Goal: Information Seeking & Learning: Check status

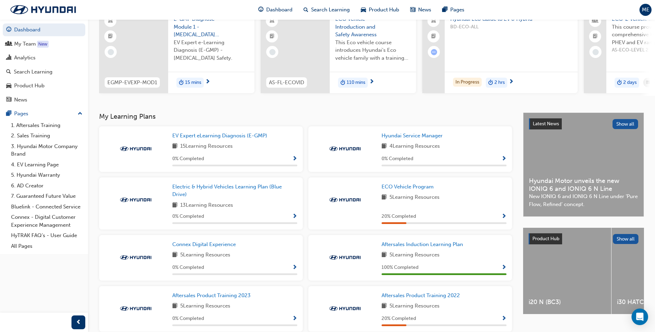
scroll to position [69, 0]
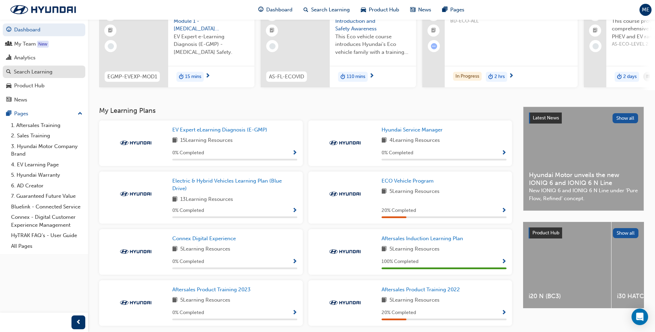
click at [23, 71] on div "Search Learning" at bounding box center [33, 72] width 39 height 8
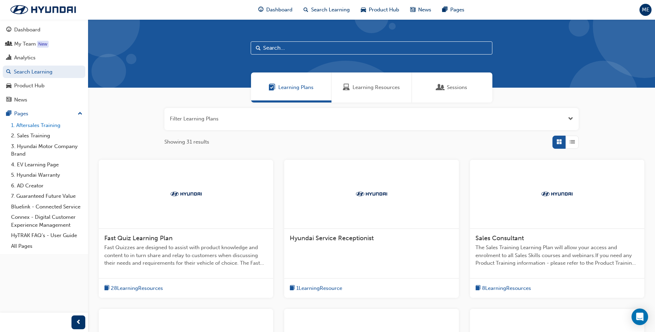
click at [41, 126] on link "1. Aftersales Training" at bounding box center [46, 125] width 77 height 11
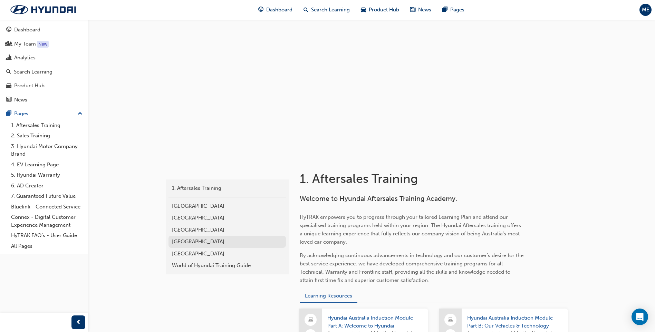
click at [175, 242] on div "[GEOGRAPHIC_DATA]" at bounding box center [227, 242] width 110 height 8
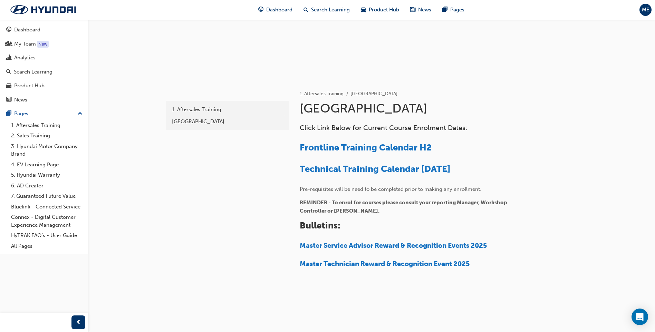
scroll to position [87, 0]
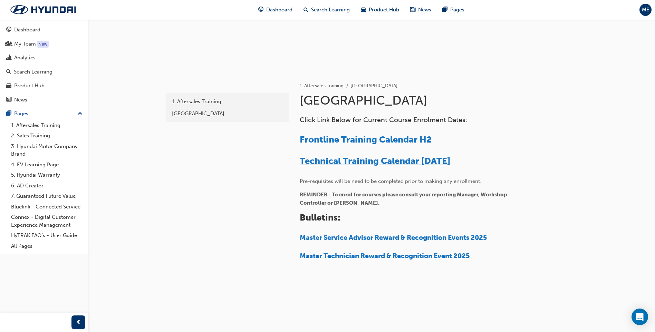
click at [346, 158] on span "Technical Training Calendar [DATE]" at bounding box center [375, 161] width 151 height 11
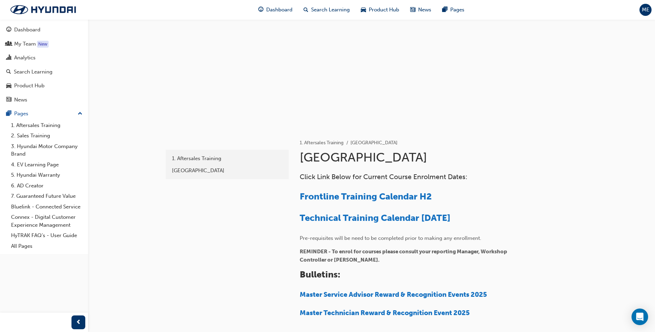
scroll to position [87, 0]
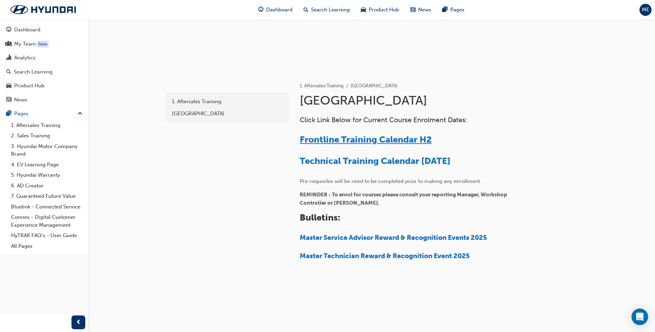
click at [361, 142] on span "Frontline Training Calendar H2" at bounding box center [366, 139] width 132 height 11
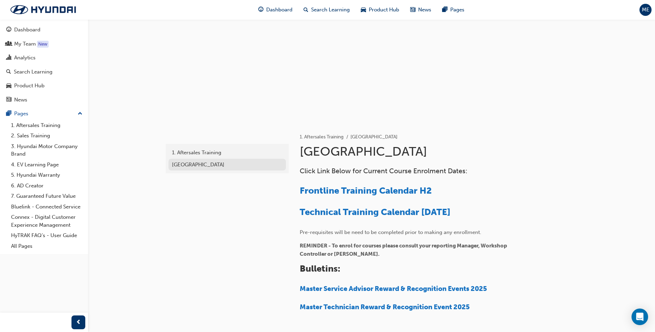
scroll to position [87, 0]
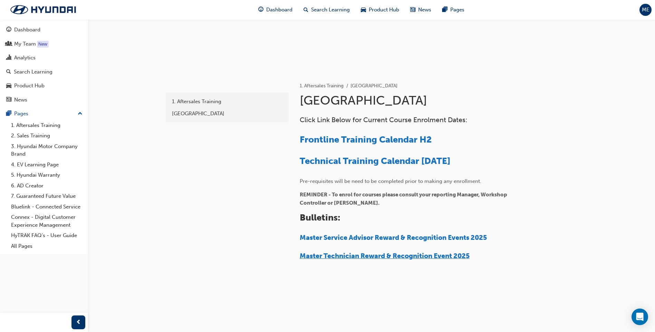
click at [390, 258] on span "Master Technician Reward & Recognition Event 2025" at bounding box center [385, 256] width 170 height 8
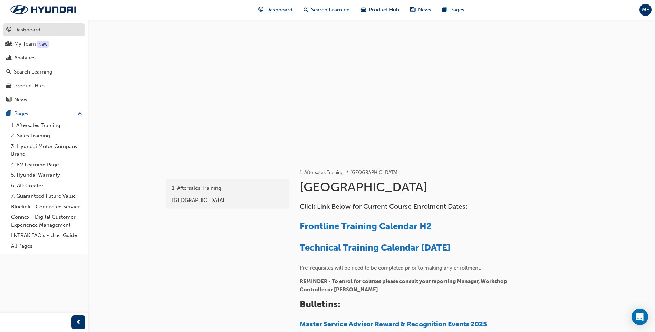
click at [33, 29] on div "Dashboard" at bounding box center [27, 30] width 26 height 8
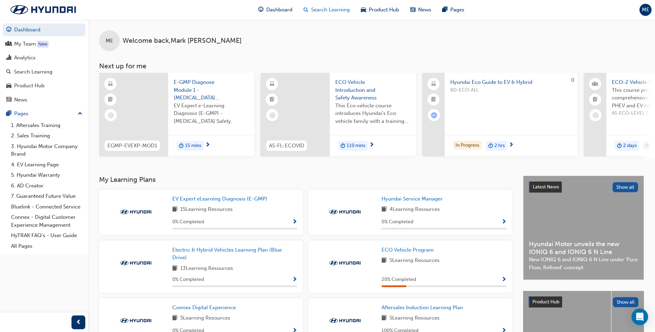
click at [326, 14] on div "Search Learning" at bounding box center [326, 10] width 57 height 14
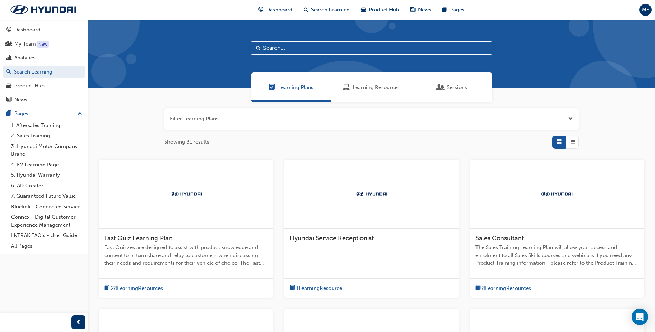
click at [364, 81] on div "Learning Resources" at bounding box center [371, 87] width 80 height 30
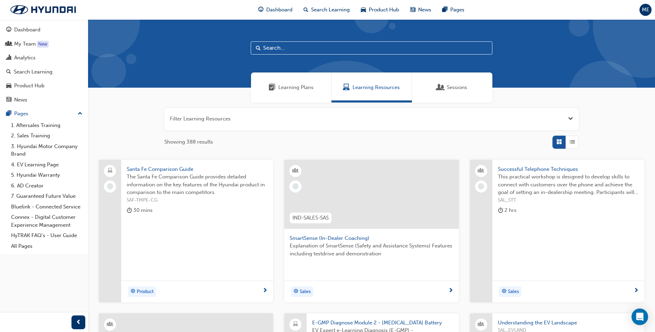
click at [279, 123] on button "button" at bounding box center [371, 119] width 414 height 22
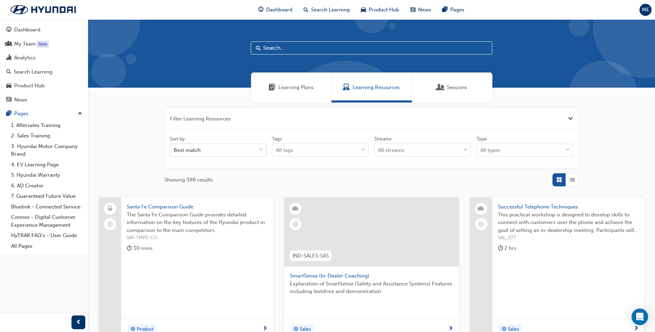
click at [255, 151] on div "Best match" at bounding box center [213, 150] width 86 height 12
click at [174, 151] on input "Sort by Best match" at bounding box center [174, 150] width 1 height 6
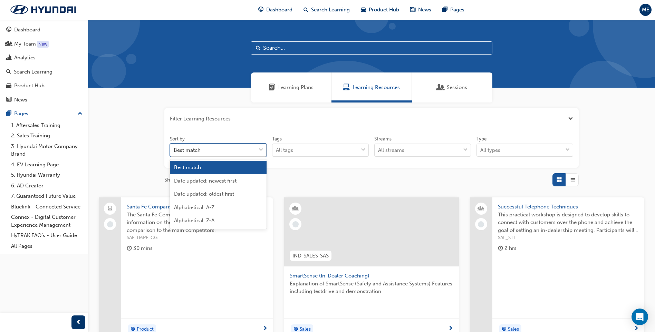
click at [255, 151] on div "Best match" at bounding box center [213, 150] width 86 height 12
click at [174, 151] on input "Sort by option Best match focused, 1 of 5. 5 results available. Use Up and Down…" at bounding box center [174, 150] width 1 height 6
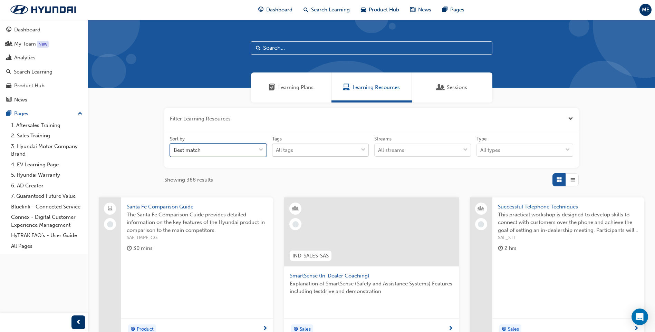
click at [289, 145] on div "All tags" at bounding box center [315, 150] width 86 height 12
click at [277, 147] on input "Tags All tags" at bounding box center [276, 150] width 1 height 6
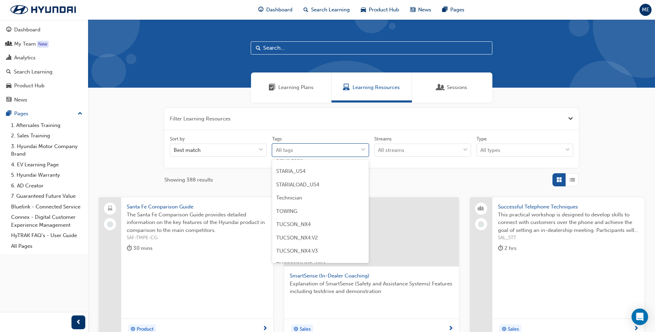
scroll to position [1174, 0]
click at [305, 163] on div "Technician" at bounding box center [320, 163] width 97 height 13
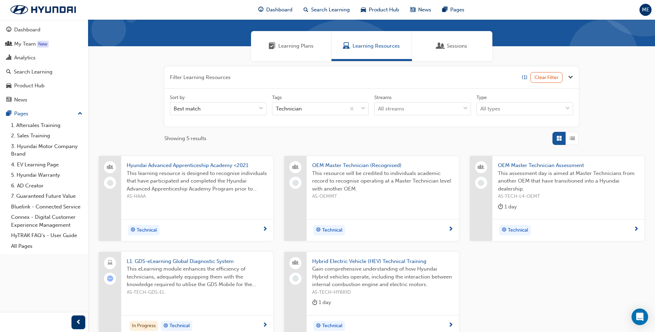
scroll to position [35, 0]
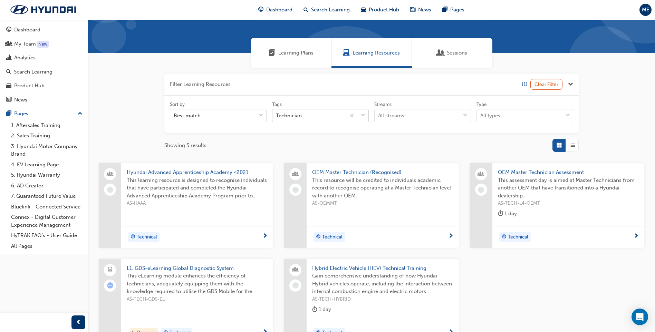
click at [361, 115] on span "down-icon" at bounding box center [363, 115] width 5 height 9
click at [277, 115] on input "Tags Technician" at bounding box center [276, 116] width 1 height 6
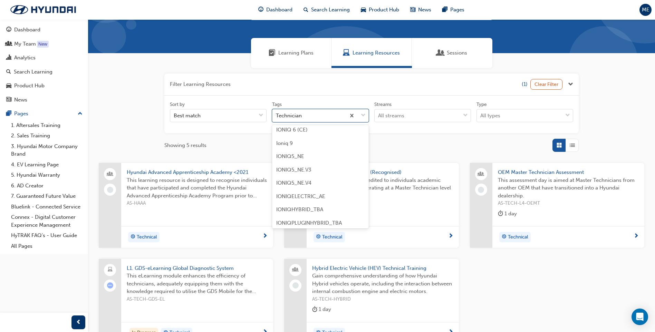
scroll to position [559, 0]
click at [383, 151] on div "Showing 5 results" at bounding box center [371, 145] width 414 height 13
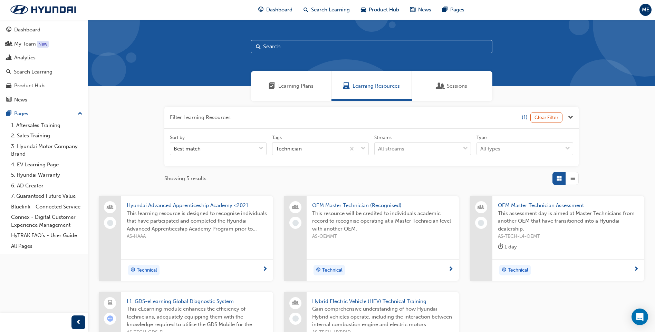
scroll to position [0, 0]
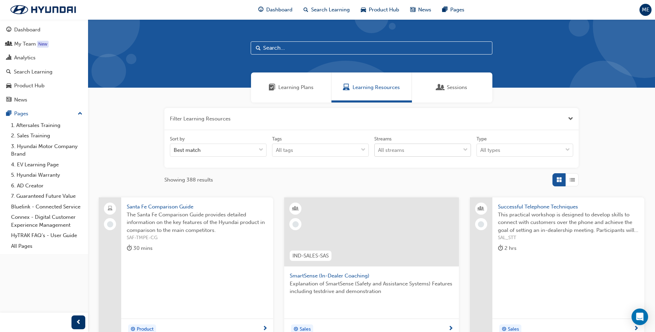
click at [382, 149] on div "All streams" at bounding box center [391, 150] width 26 height 8
click at [379, 149] on input "Streams All streams" at bounding box center [378, 150] width 1 height 6
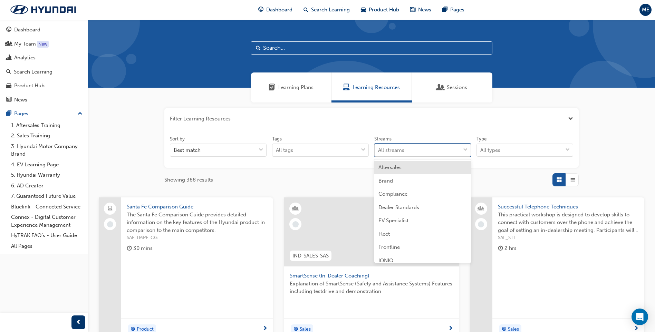
click at [382, 149] on div "All streams" at bounding box center [391, 150] width 26 height 8
click at [379, 149] on input "Streams option Aftersales focused, 1 of 13. 13 results available. Use Up and Do…" at bounding box center [378, 150] width 1 height 6
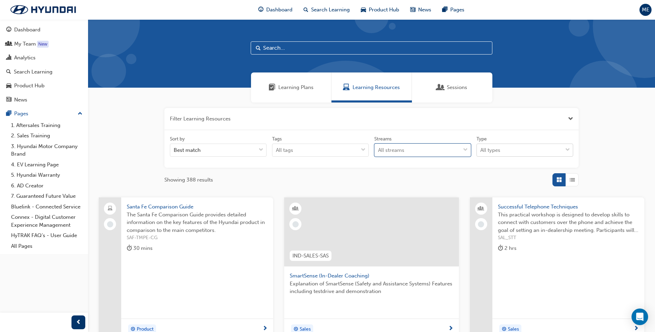
click at [495, 154] on div "All types" at bounding box center [490, 150] width 20 height 8
click at [481, 153] on input "Type All types" at bounding box center [480, 150] width 1 height 6
click at [495, 153] on div "All types" at bounding box center [490, 150] width 20 height 8
click at [481, 153] on input "Type 0 results available. Select is focused ,type to refine list, press Down to…" at bounding box center [480, 150] width 1 height 6
click at [307, 91] on span "Learning Plans" at bounding box center [295, 88] width 35 height 8
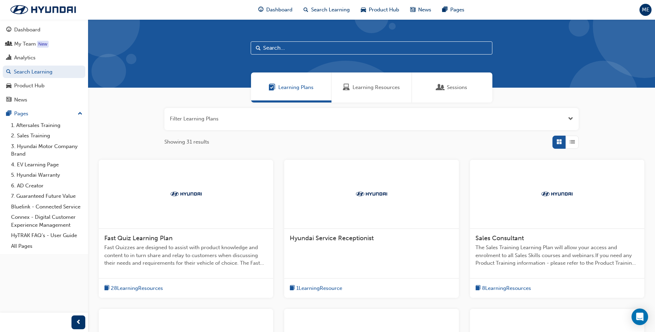
click at [305, 120] on button "button" at bounding box center [371, 119] width 414 height 22
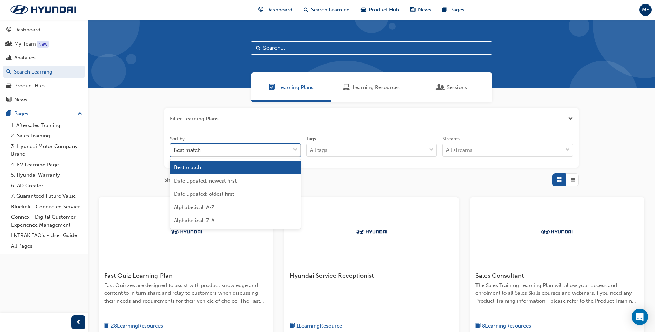
click at [281, 146] on div "Best match" at bounding box center [230, 150] width 120 height 12
click at [174, 147] on input "Sort by option Best match focused, 1 of 5. 5 results available. Use Up and Down…" at bounding box center [174, 150] width 1 height 6
click at [281, 146] on div "Best match" at bounding box center [230, 150] width 120 height 12
click at [174, 147] on input "Sort by option Best match focused, 1 of 5. 5 results available. Use Up and Down…" at bounding box center [174, 150] width 1 height 6
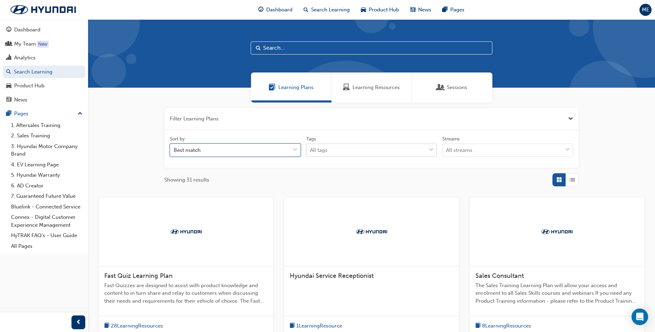
click at [355, 153] on div "All tags" at bounding box center [367, 150] width 120 height 12
click at [311, 153] on input "Tags All tags" at bounding box center [310, 150] width 1 height 6
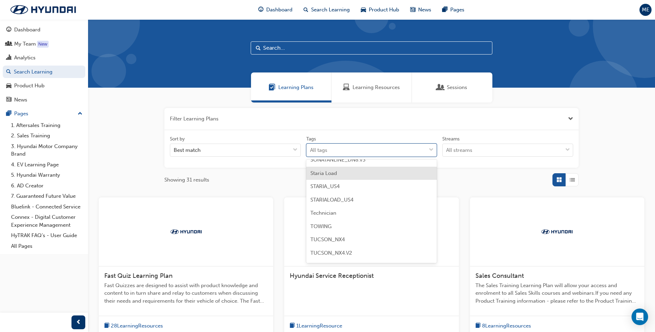
scroll to position [1139, 0]
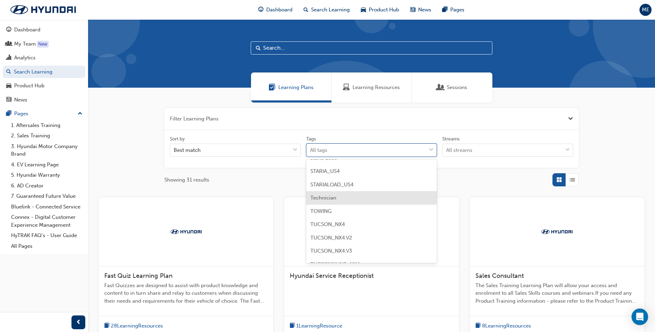
click at [360, 195] on div "Technician" at bounding box center [371, 197] width 131 height 13
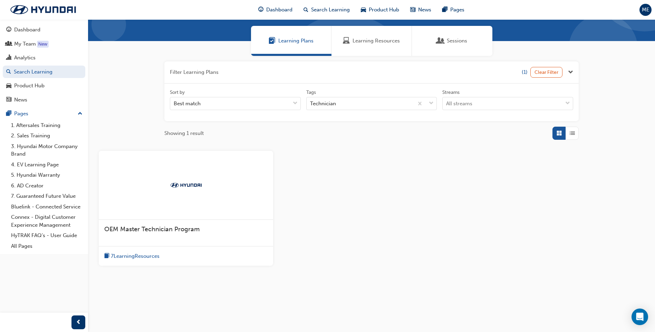
scroll to position [47, 0]
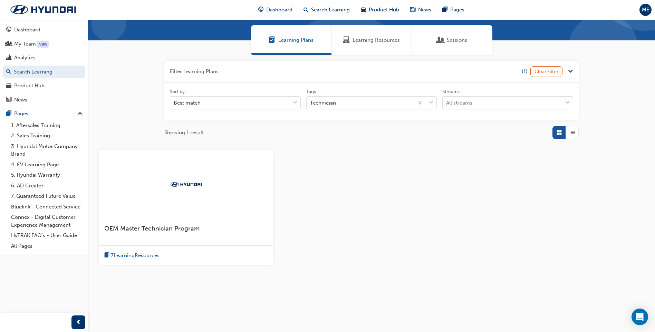
click at [159, 252] on span "7 Learning Resources" at bounding box center [135, 256] width 49 height 8
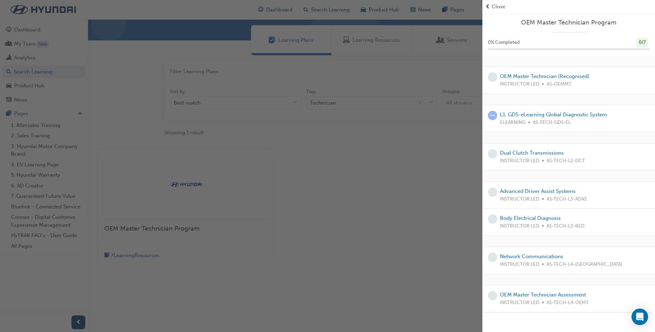
click at [496, 6] on span "Close" at bounding box center [498, 7] width 13 height 8
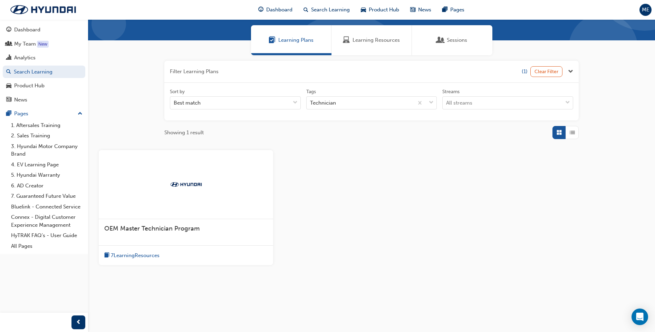
click at [360, 33] on div "Learning Resources" at bounding box center [371, 40] width 80 height 30
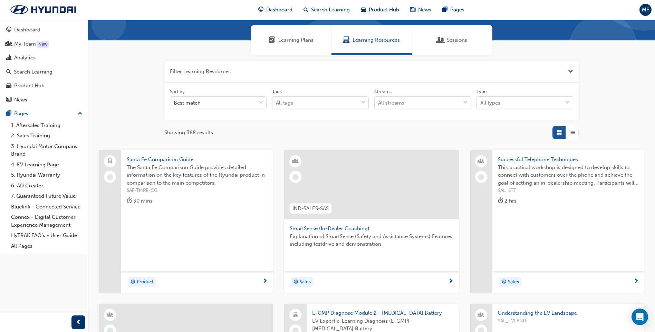
click at [372, 116] on div "Sort by Best match Tags All tags Streams All streams Type All types" at bounding box center [371, 102] width 414 height 38
click at [348, 103] on div "All tags" at bounding box center [315, 103] width 86 height 12
click at [277, 103] on input "Tags All tags" at bounding box center [276, 103] width 1 height 6
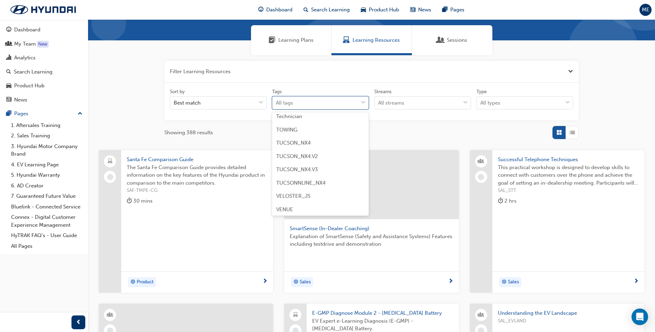
scroll to position [1174, 0]
click at [303, 115] on div "Technician" at bounding box center [320, 115] width 97 height 13
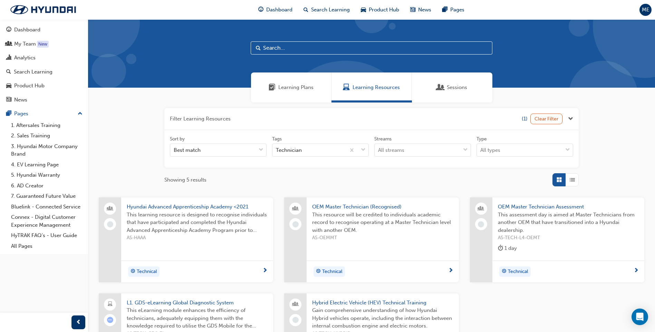
click at [445, 80] on div "Sessions" at bounding box center [452, 87] width 80 height 30
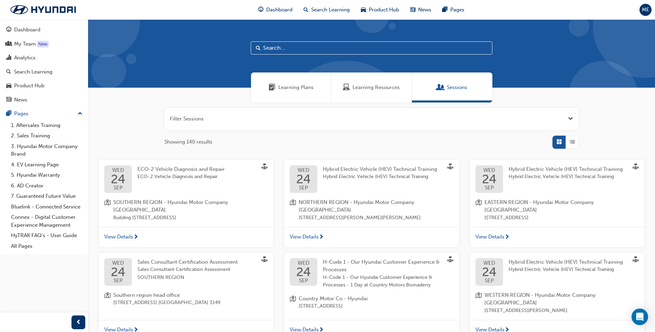
click at [573, 140] on span "List" at bounding box center [572, 142] width 5 height 8
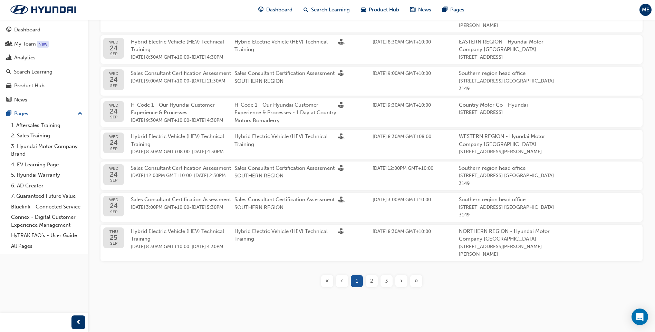
scroll to position [240, 0]
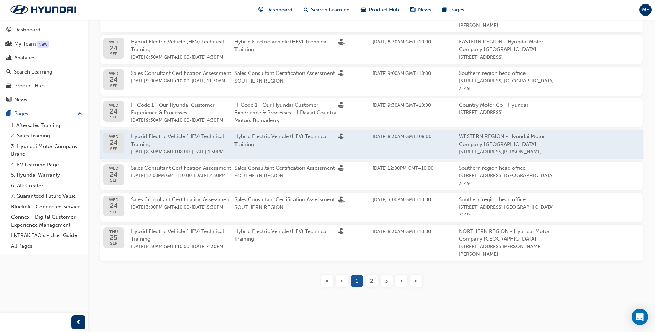
click at [311, 133] on span "Hybrid Electric Vehicle (HEV) Technical Training" at bounding box center [280, 140] width 93 height 14
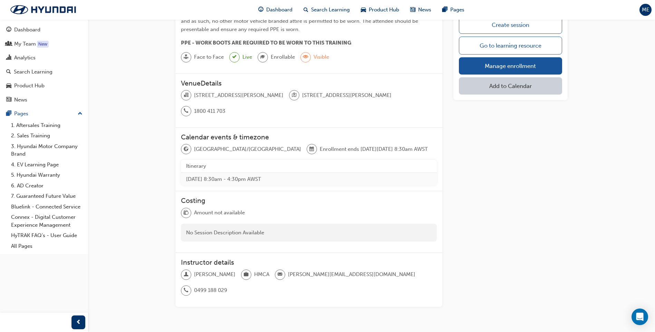
scroll to position [353, 0]
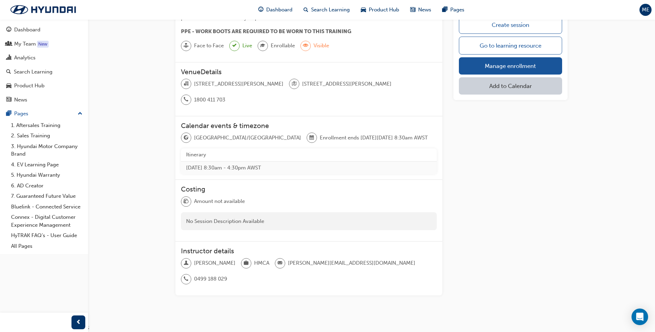
click at [480, 75] on div "Create session Go to learning resource Manage enrollment Add to Calendar" at bounding box center [510, 55] width 114 height 90
click at [480, 73] on link "Manage enrollment" at bounding box center [510, 65] width 103 height 17
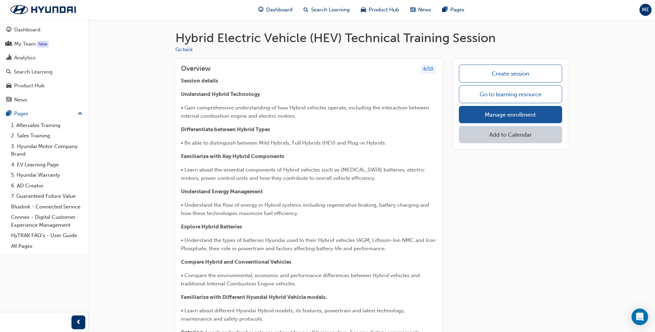
scroll to position [353, 0]
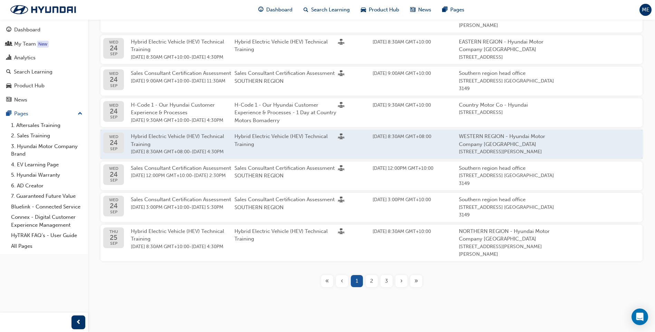
scroll to position [240, 0]
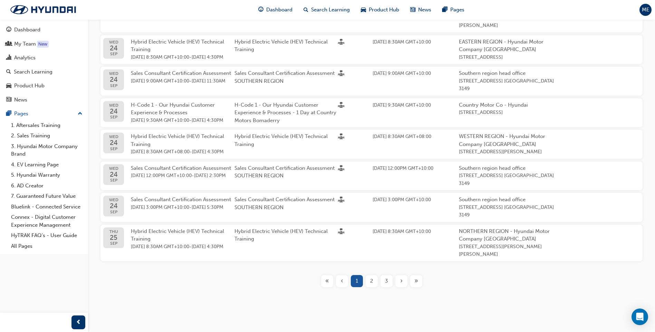
click at [371, 281] on span "2" at bounding box center [371, 281] width 3 height 8
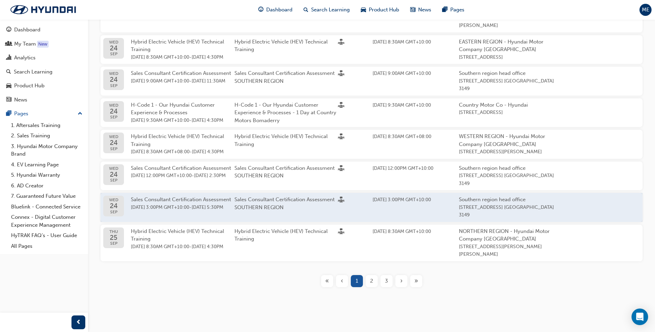
scroll to position [240, 0]
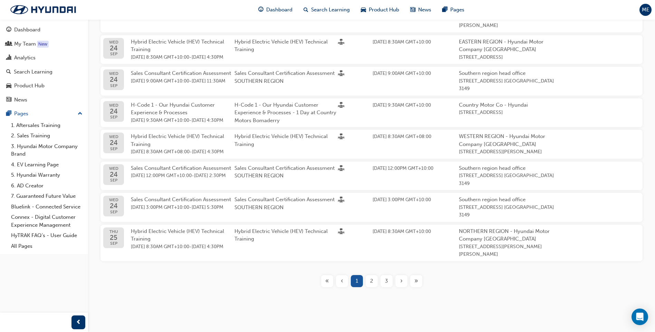
click at [371, 285] on div "2" at bounding box center [372, 281] width 12 height 12
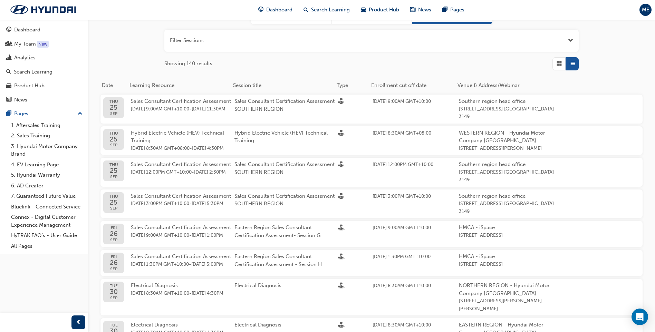
scroll to position [113, 0]
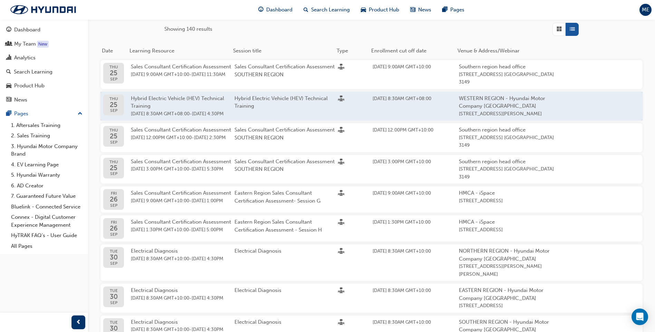
click at [319, 118] on div "Hybrid Electric Vehicle (HEV) Technical Training" at bounding box center [286, 106] width 104 height 23
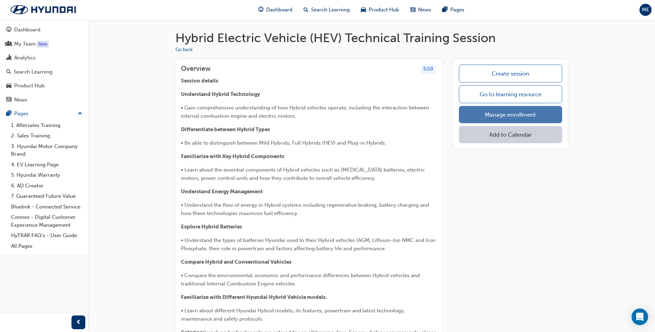
click at [494, 110] on link "Manage enrollment" at bounding box center [510, 114] width 103 height 17
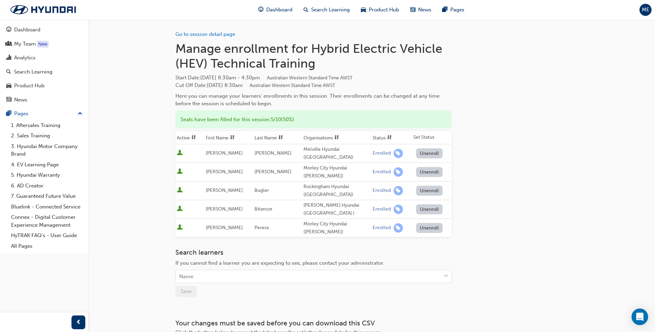
scroll to position [35, 0]
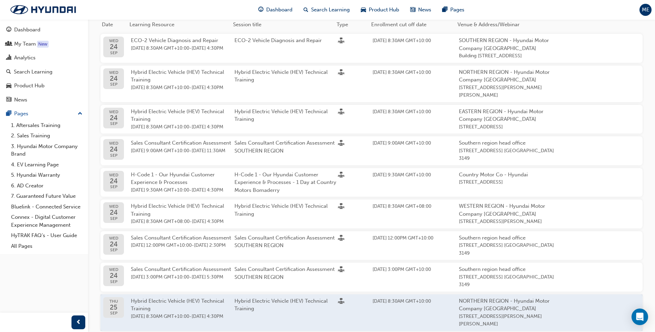
scroll to position [240, 0]
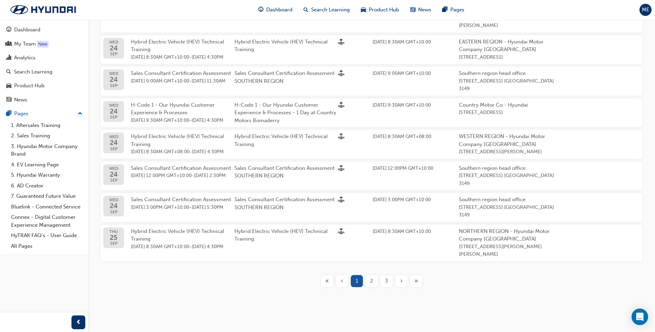
click at [378, 280] on button "2" at bounding box center [371, 281] width 15 height 12
click at [370, 279] on span "2" at bounding box center [371, 281] width 3 height 8
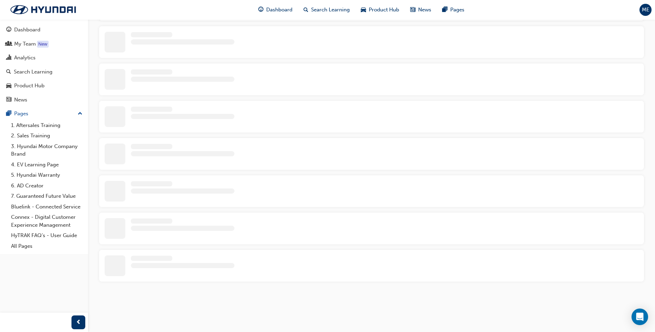
scroll to position [216, 0]
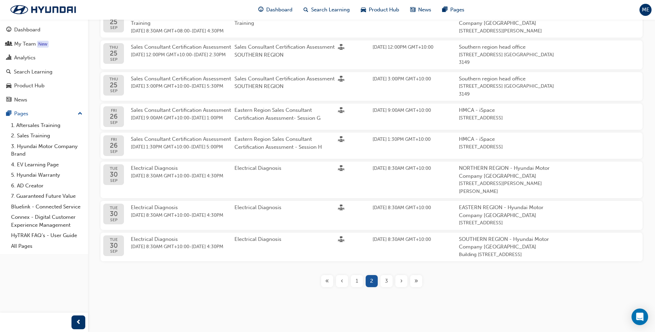
click at [388, 282] on span "3" at bounding box center [386, 281] width 3 height 8
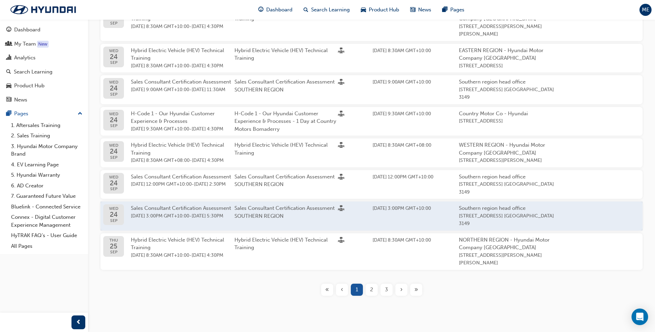
scroll to position [216, 0]
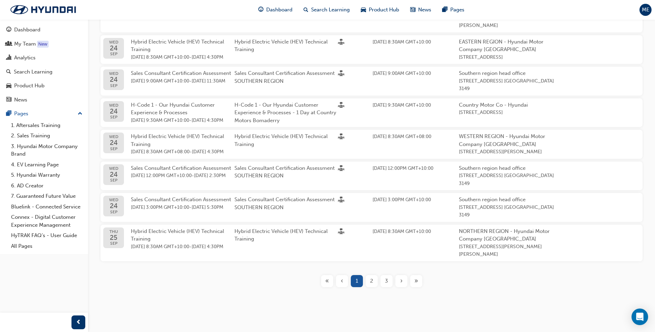
click at [384, 287] on div "3" at bounding box center [386, 281] width 12 height 12
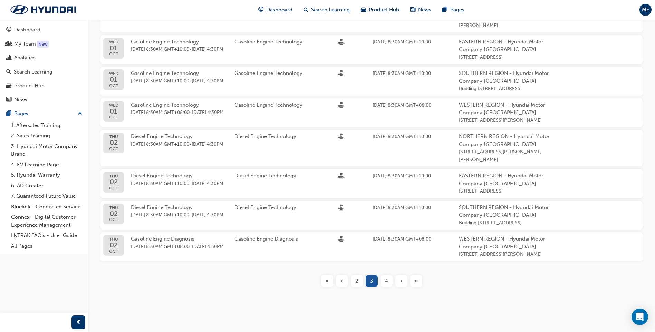
click at [385, 285] on span "4" at bounding box center [386, 281] width 3 height 8
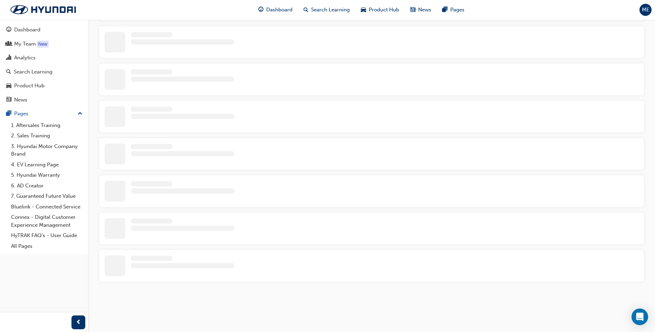
scroll to position [216, 0]
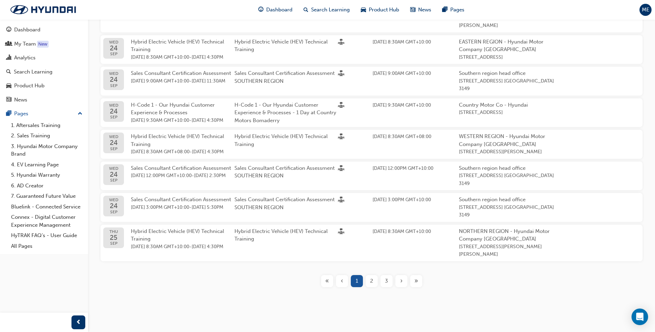
click at [401, 285] on span "›" at bounding box center [401, 281] width 2 height 8
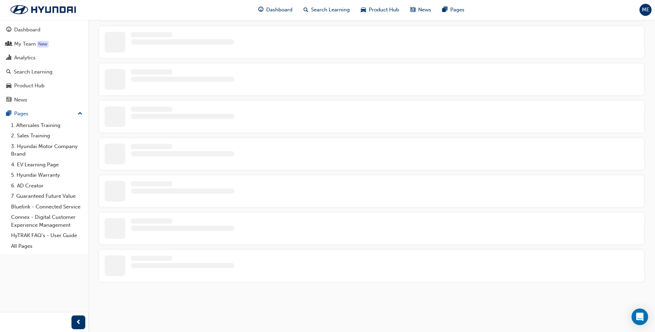
scroll to position [216, 0]
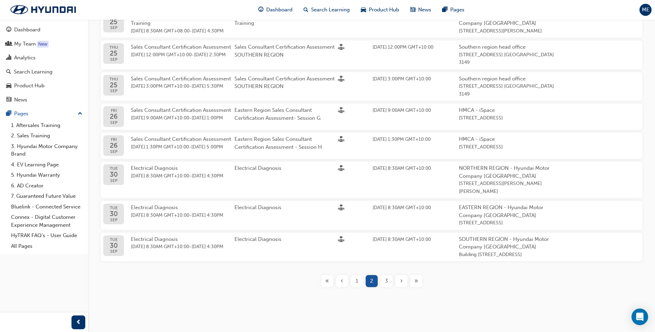
click at [401, 283] on span "›" at bounding box center [401, 281] width 2 height 8
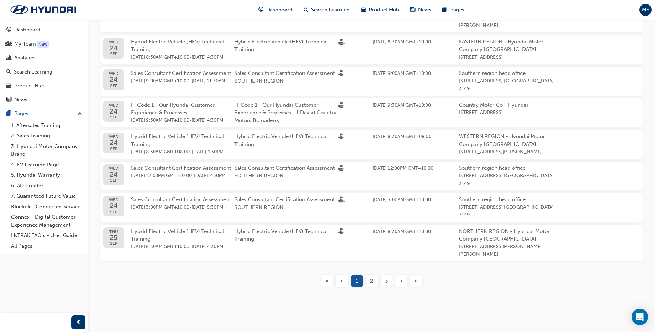
click at [403, 287] on div "›" at bounding box center [401, 281] width 12 height 12
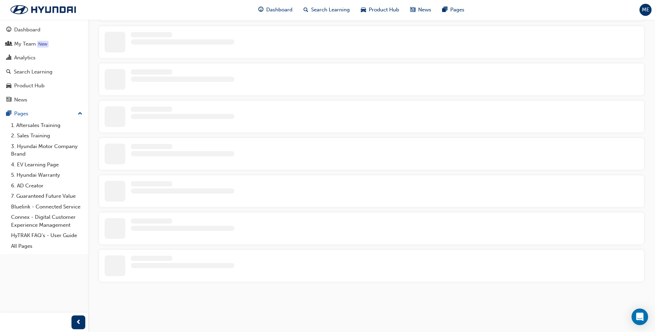
scroll to position [216, 0]
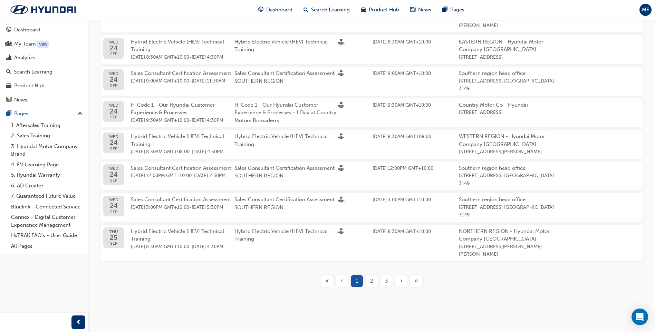
click at [403, 287] on div "›" at bounding box center [401, 281] width 12 height 12
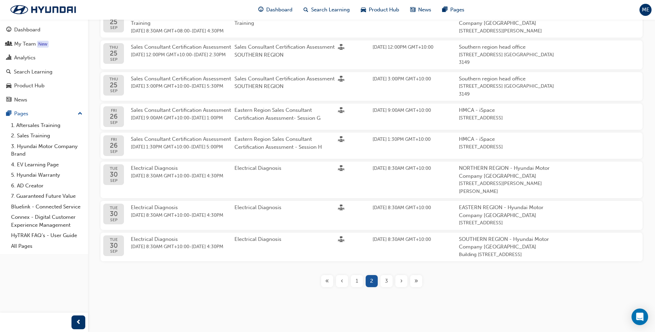
click at [399, 283] on div "›" at bounding box center [401, 281] width 12 height 12
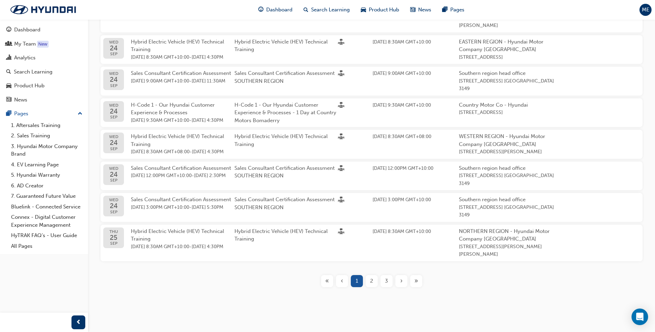
click at [419, 287] on div "»" at bounding box center [416, 281] width 12 height 12
click at [415, 285] on span "»" at bounding box center [416, 281] width 4 height 8
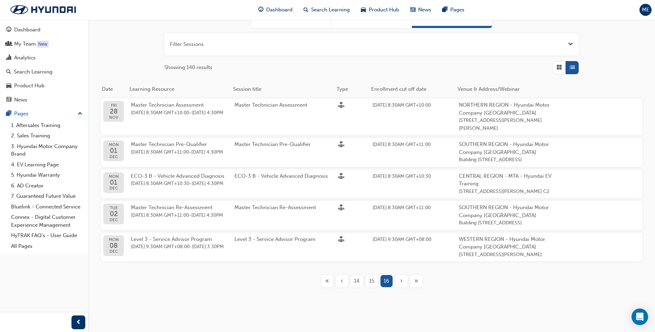
scroll to position [90, 0]
click at [342, 281] on span "‹" at bounding box center [342, 281] width 2 height 8
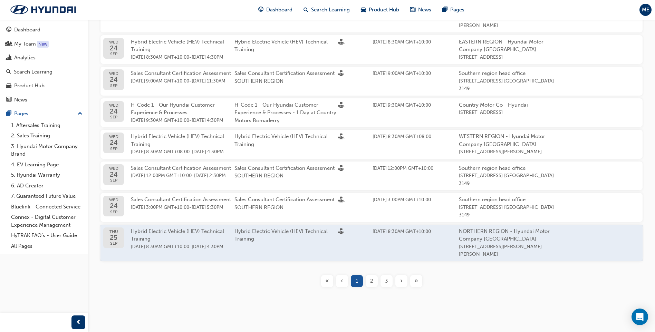
scroll to position [240, 0]
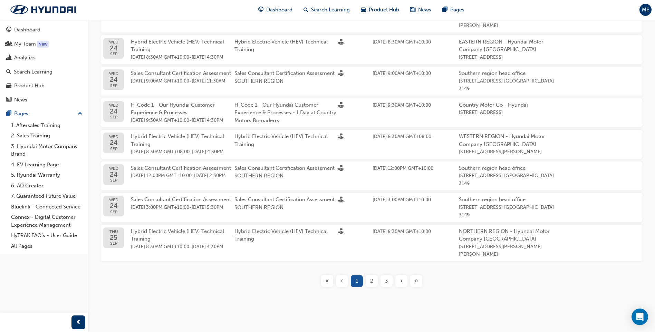
click at [400, 282] on span "›" at bounding box center [401, 281] width 2 height 8
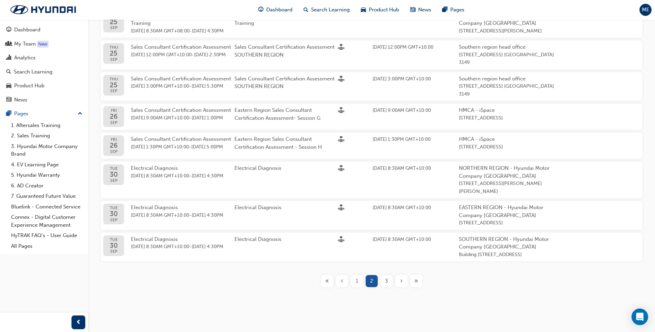
click at [400, 282] on span "›" at bounding box center [401, 281] width 2 height 8
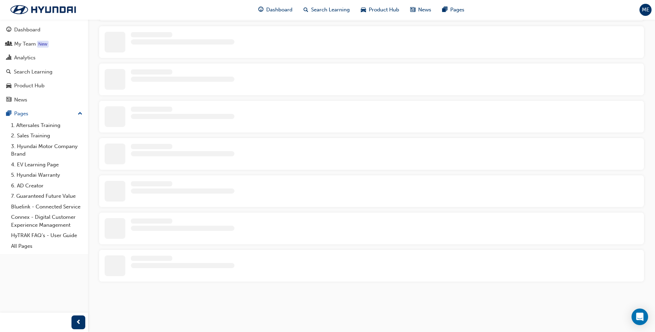
scroll to position [216, 0]
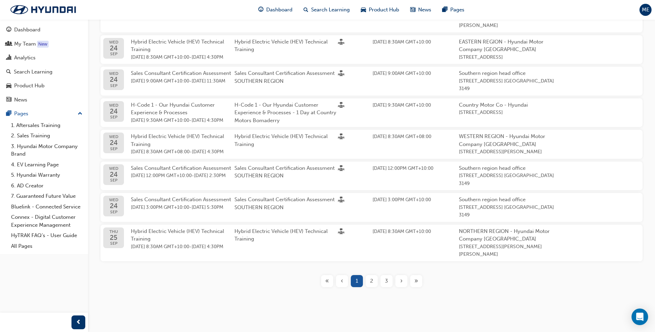
click at [403, 287] on div "›" at bounding box center [401, 281] width 12 height 12
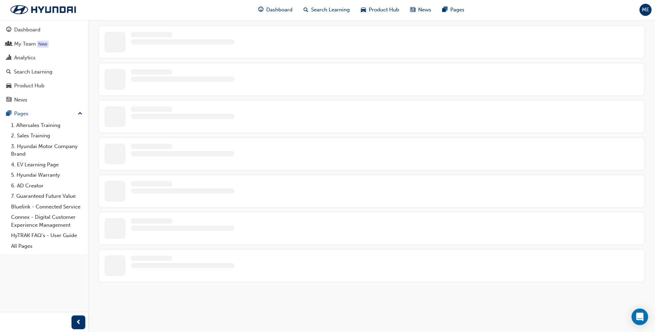
scroll to position [216, 0]
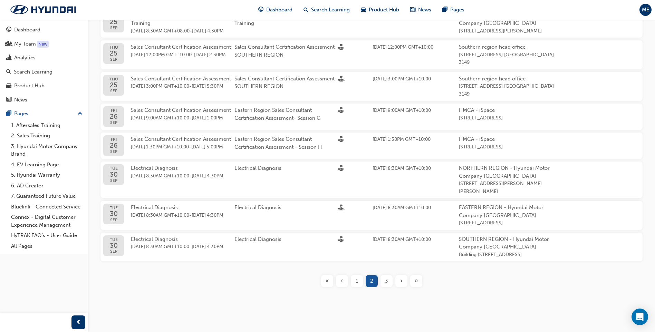
click at [401, 282] on span "›" at bounding box center [401, 281] width 2 height 8
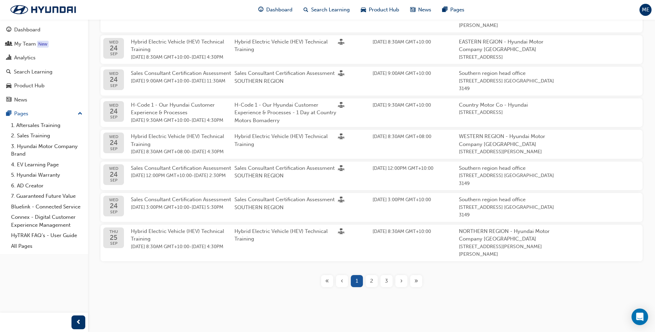
click at [401, 285] on span "›" at bounding box center [401, 281] width 2 height 8
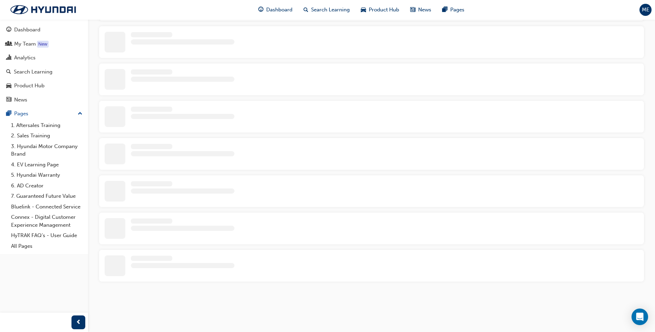
scroll to position [216, 0]
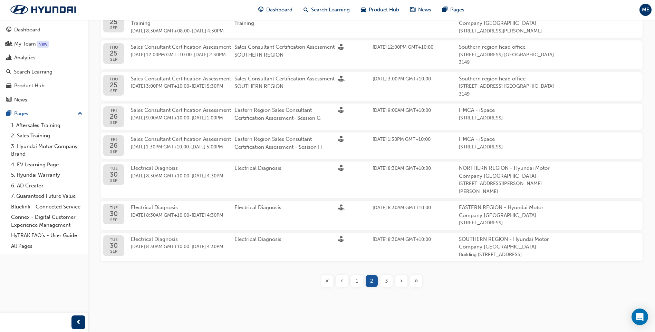
click at [403, 282] on div "›" at bounding box center [401, 281] width 12 height 12
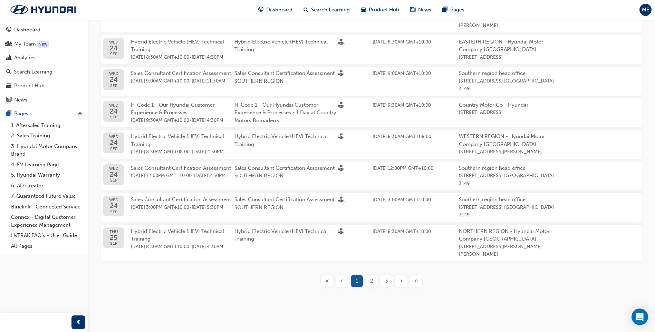
click at [420, 287] on div "»" at bounding box center [416, 281] width 12 height 12
click at [417, 285] on span "»" at bounding box center [416, 281] width 4 height 8
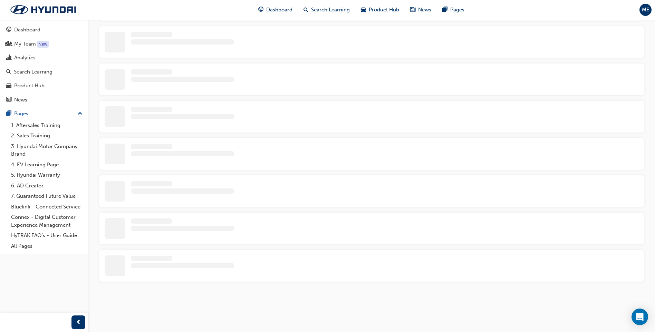
scroll to position [90, 0]
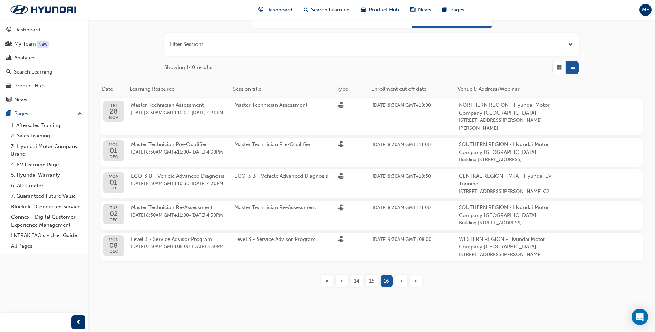
click at [342, 281] on span "‹" at bounding box center [342, 281] width 2 height 8
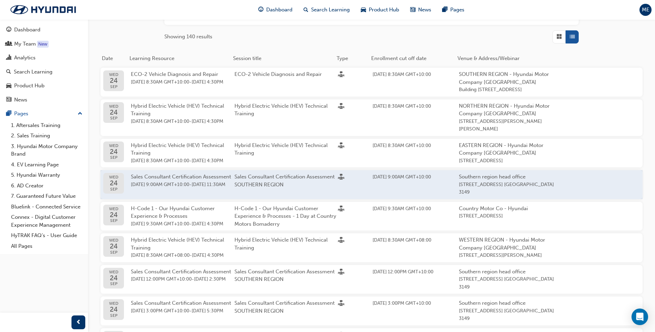
scroll to position [33, 0]
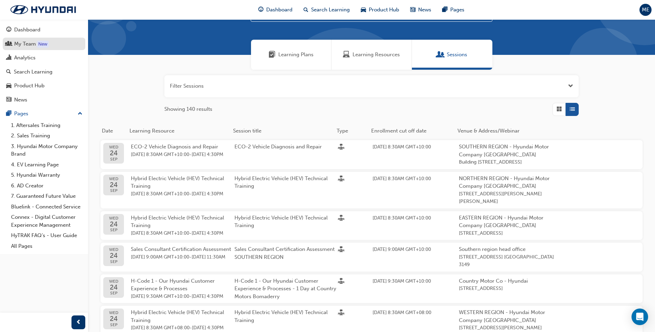
click at [22, 39] on link "My Team New" at bounding box center [44, 44] width 83 height 13
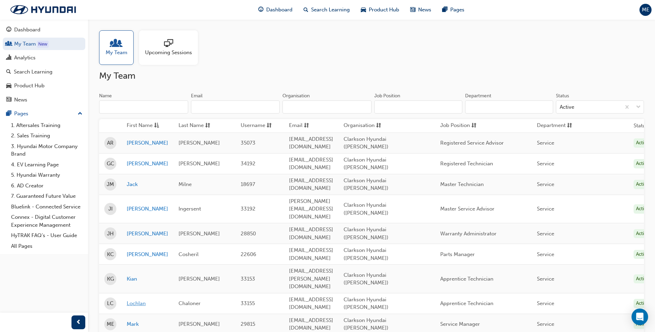
click at [139, 300] on link "Lochlan" at bounding box center [147, 304] width 41 height 8
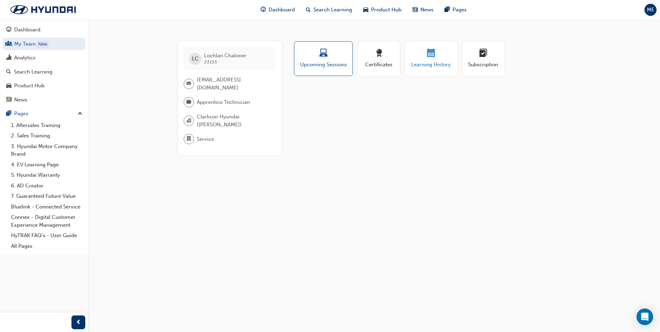
click at [429, 64] on span "Learning History" at bounding box center [430, 65] width 41 height 8
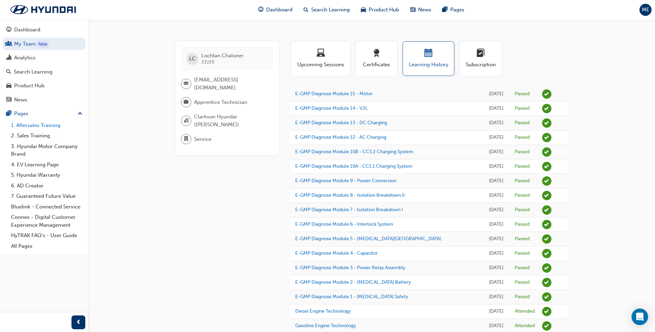
click at [50, 126] on link "1. Aftersales Training" at bounding box center [46, 125] width 77 height 11
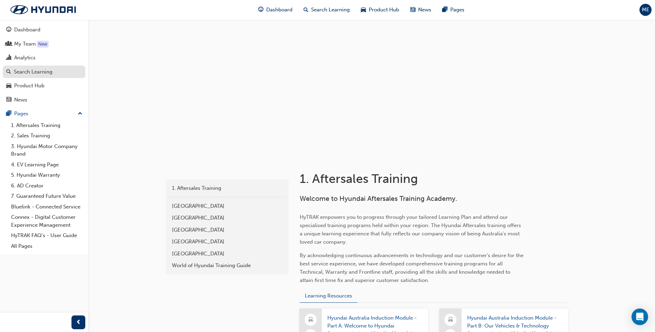
click at [47, 69] on div "Search Learning" at bounding box center [33, 72] width 39 height 8
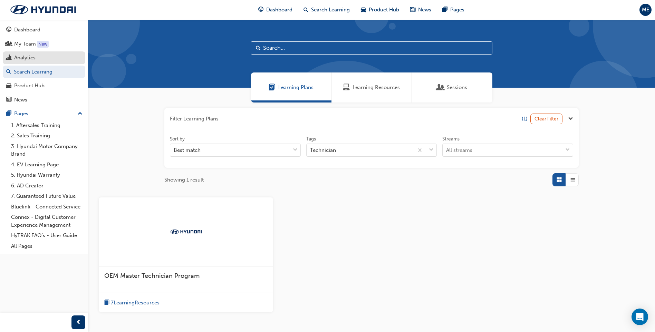
click at [41, 60] on div "Analytics" at bounding box center [44, 58] width 76 height 9
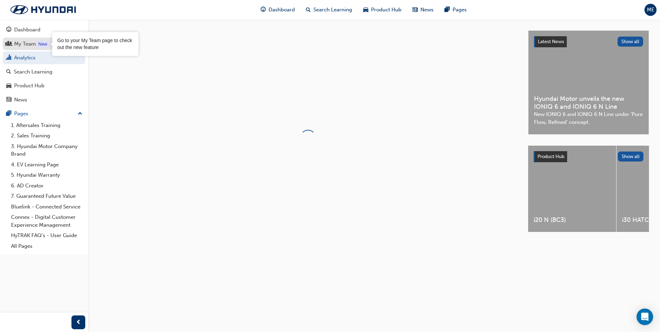
click at [41, 46] on div "New" at bounding box center [43, 44] width 12 height 7
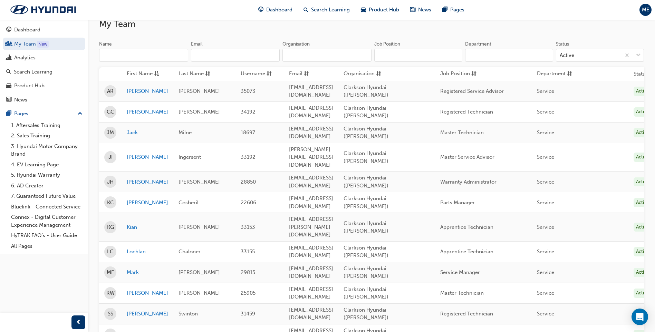
scroll to position [91, 0]
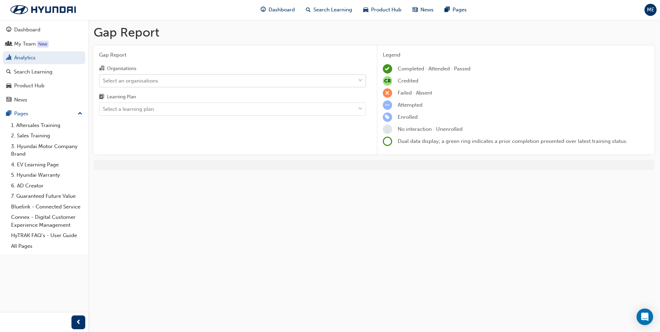
click at [343, 86] on div "Select an organisations" at bounding box center [227, 81] width 256 height 12
click at [104, 83] on input "Organisations Select an organisations" at bounding box center [103, 80] width 1 height 6
click at [337, 88] on div "Organisations Select an organisations Learning Plan Select a learning plan" at bounding box center [232, 89] width 267 height 51
click at [319, 86] on div "Select an organisations" at bounding box center [227, 81] width 256 height 12
click at [104, 83] on input "Organisations Select an organisations" at bounding box center [103, 80] width 1 height 6
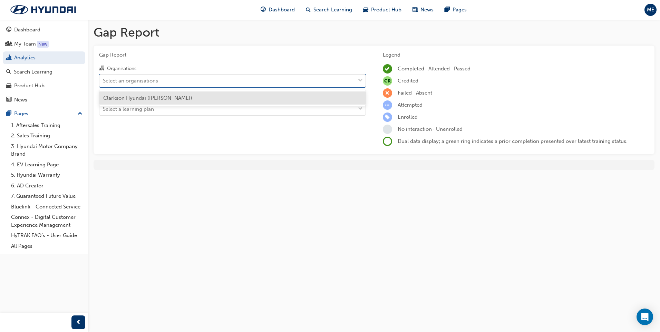
click at [303, 100] on div "Clarkson Hyundai ([PERSON_NAME])" at bounding box center [232, 97] width 267 height 13
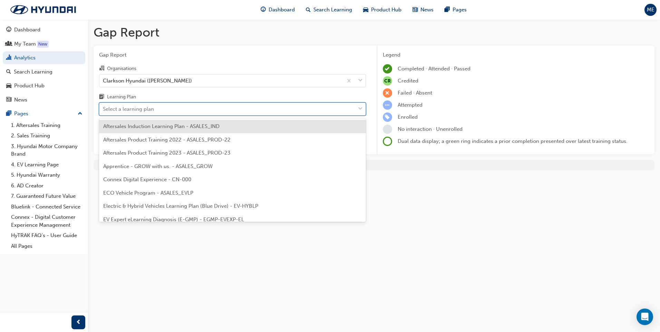
click at [300, 107] on div "Select a learning plan" at bounding box center [227, 109] width 256 height 12
click at [104, 107] on input "Learning Plan option Aftersales Induction Learning Plan - ASALES_IND focused, 1…" at bounding box center [103, 109] width 1 height 6
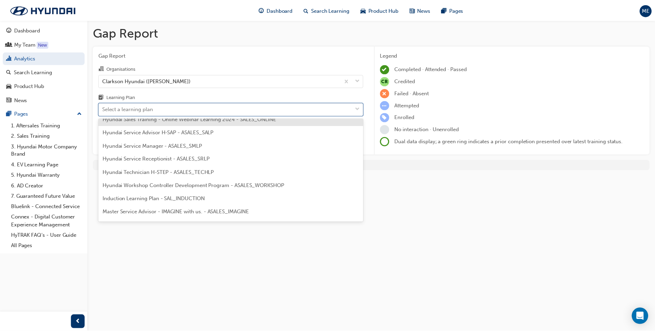
scroll to position [208, 0]
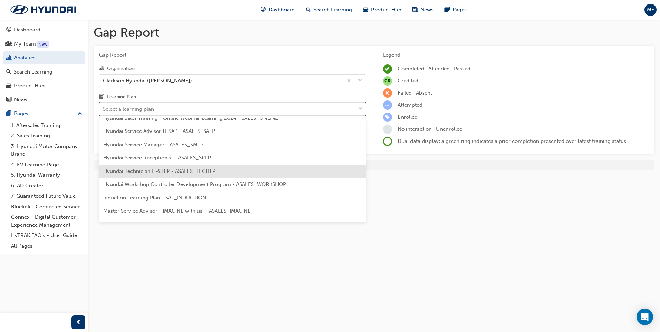
click at [209, 170] on span "Hyundai Technician H-STEP - ASALES_TECHLP" at bounding box center [159, 171] width 112 height 6
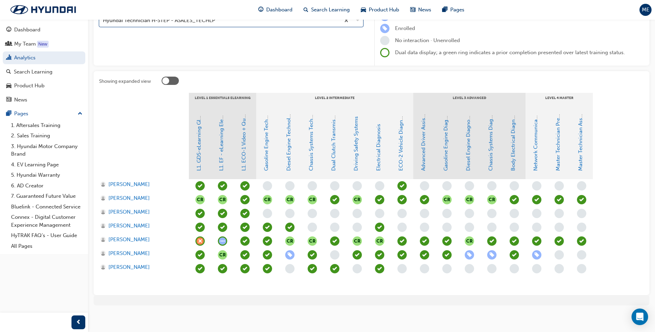
scroll to position [90, 0]
